Goal: Find specific page/section: Find specific page/section

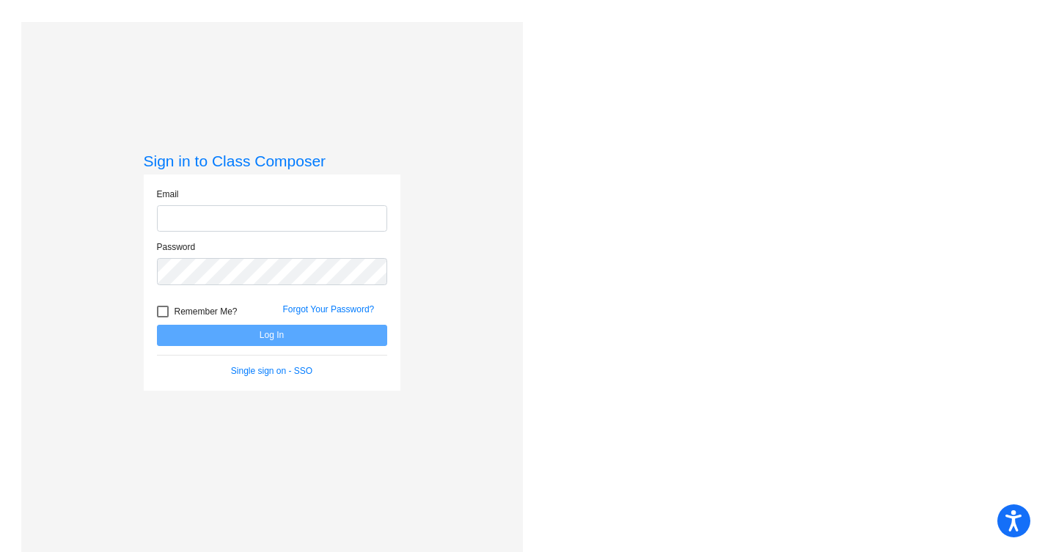
type input "[EMAIL_ADDRESS][DOMAIN_NAME]"
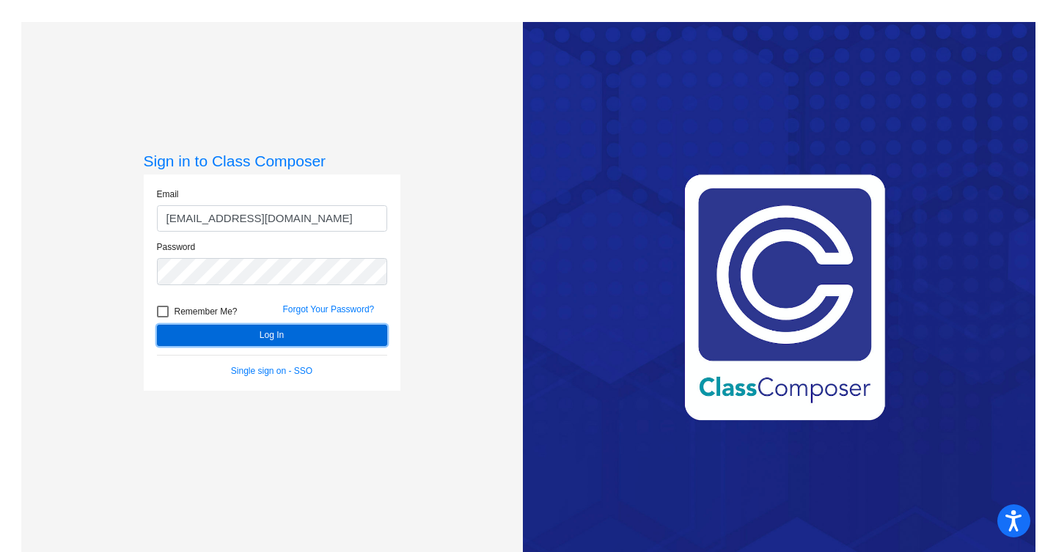
click at [305, 326] on button "Log In" at bounding box center [272, 335] width 230 height 21
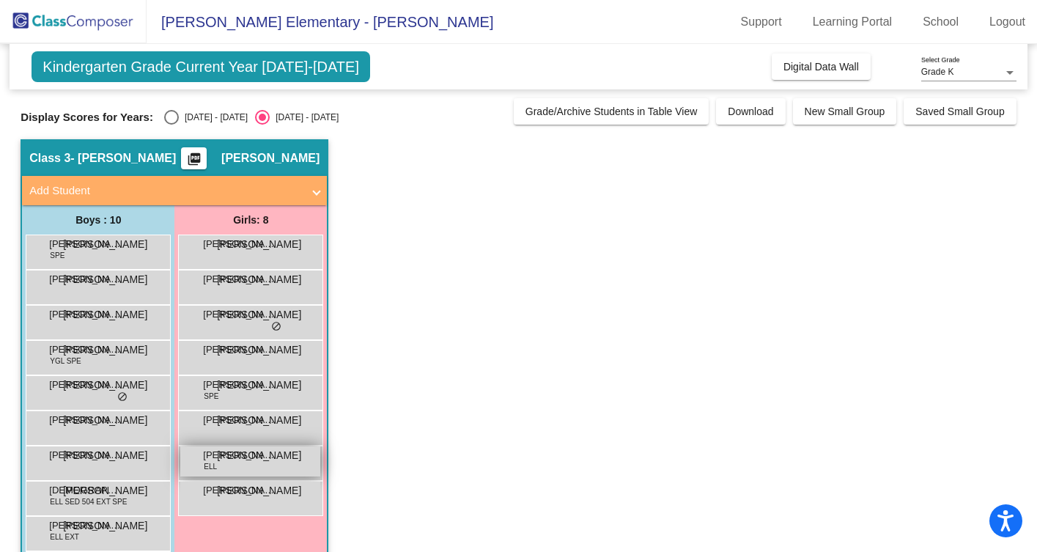
click at [214, 463] on span "ELL" at bounding box center [210, 466] width 13 height 11
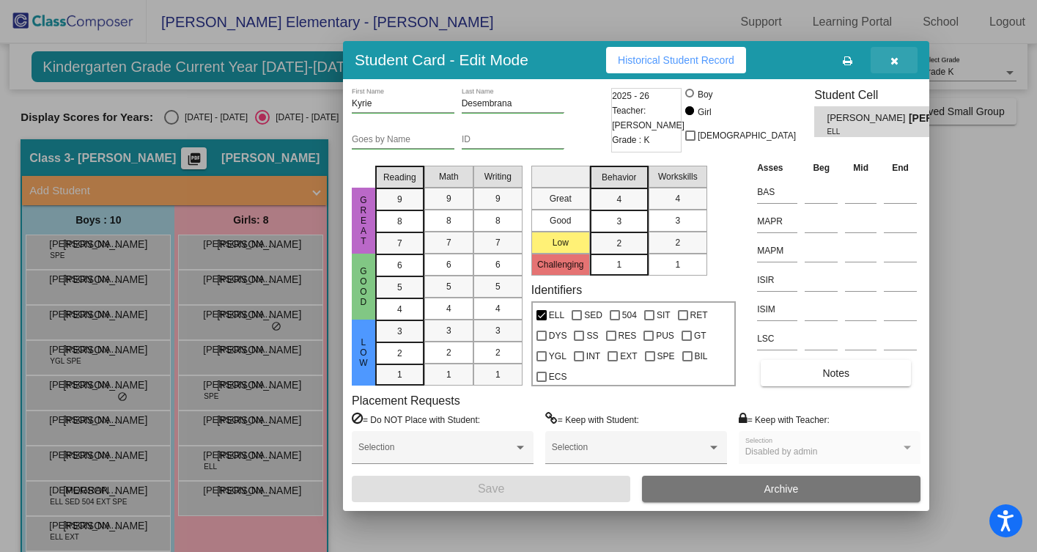
click at [897, 55] on span "button" at bounding box center [895, 60] width 8 height 12
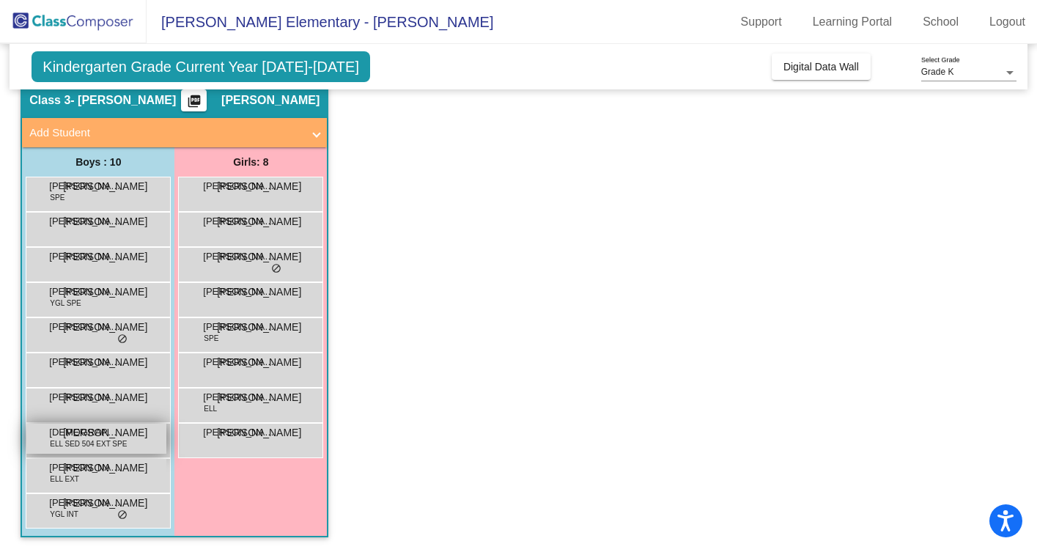
click at [77, 441] on span "ELL SED 504 EXT SPE" at bounding box center [88, 443] width 77 height 11
